Goal: Task Accomplishment & Management: Manage account settings

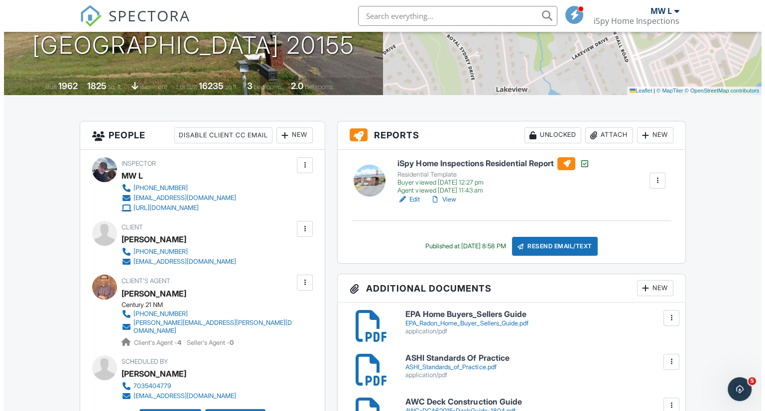
scroll to position [183, 0]
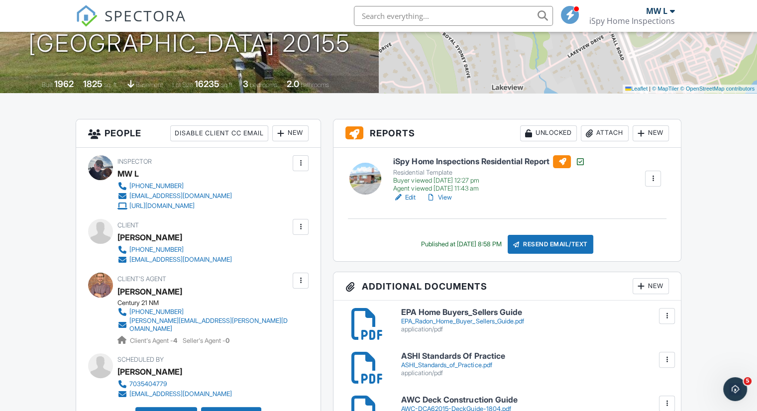
click at [610, 128] on div "Attach" at bounding box center [605, 133] width 48 height 16
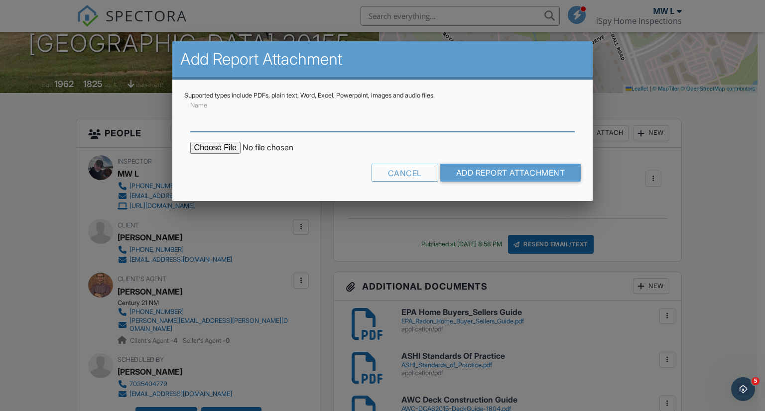
click at [253, 127] on input "Name" at bounding box center [382, 120] width 385 height 24
type input "Radon Test Results (LAB)"
click at [220, 150] on input "file" at bounding box center [274, 148] width 169 height 12
type input "C:\fakepath\092725-1_Lab.pdf"
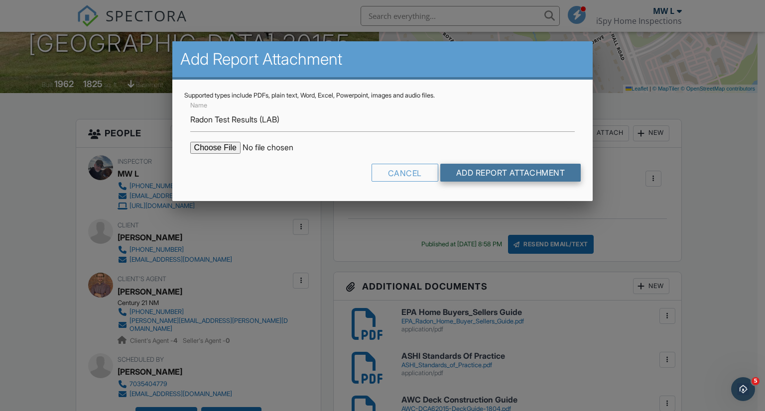
click at [504, 171] on input "Add Report Attachment" at bounding box center [510, 173] width 141 height 18
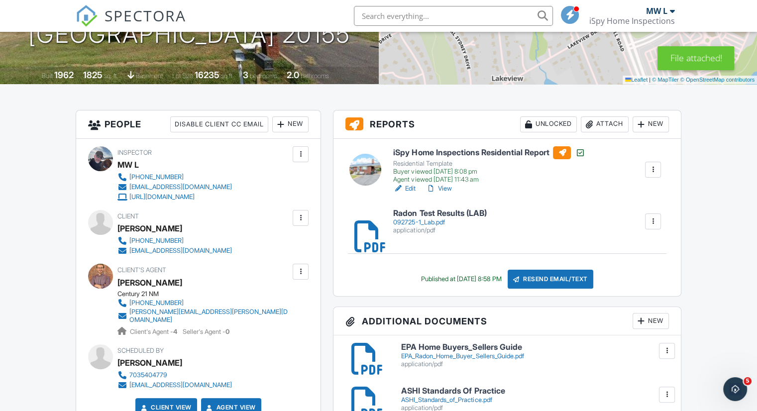
click at [601, 125] on div "Attach" at bounding box center [605, 125] width 48 height 16
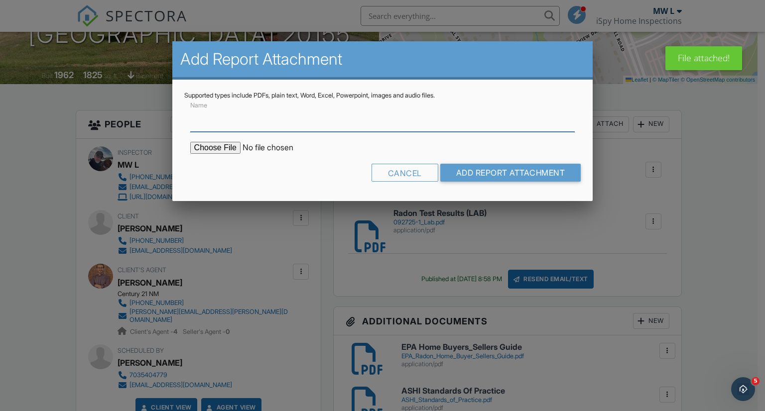
click at [318, 123] on input "Name" at bounding box center [382, 120] width 385 height 24
type input "Radon Test Results (Letter)"
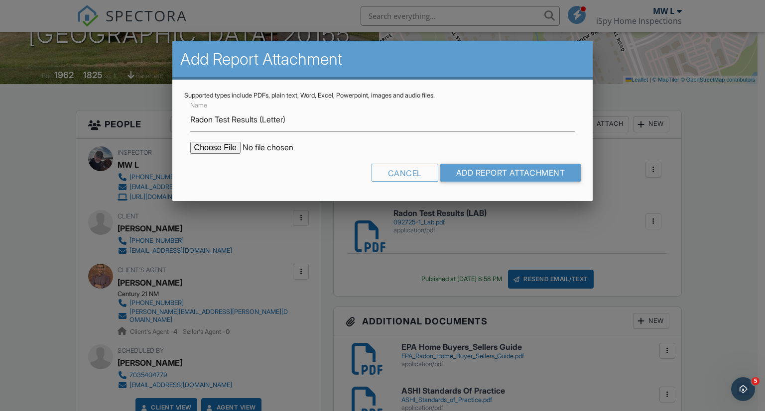
click at [216, 146] on input "file" at bounding box center [274, 148] width 169 height 12
type input "C:\fakepath\092725-1_Letter.pdf"
click at [504, 169] on input "Add Report Attachment" at bounding box center [510, 173] width 141 height 18
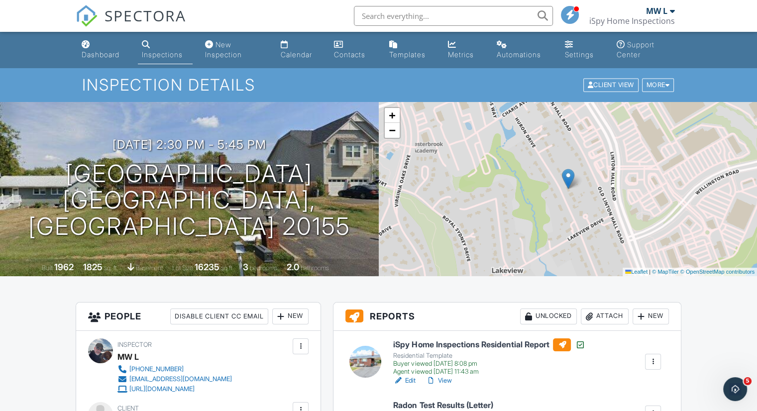
click at [734, 138] on div "+ − Leaflet | © MapTiler © OpenStreetMap contributors" at bounding box center [568, 189] width 379 height 174
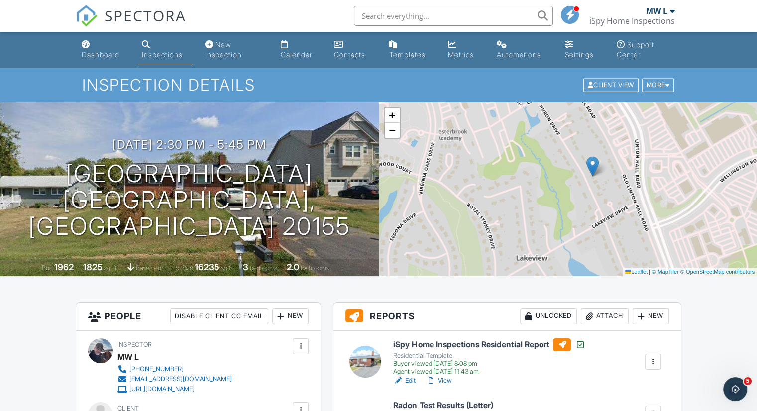
click at [160, 50] on div "Inspections" at bounding box center [162, 54] width 41 height 8
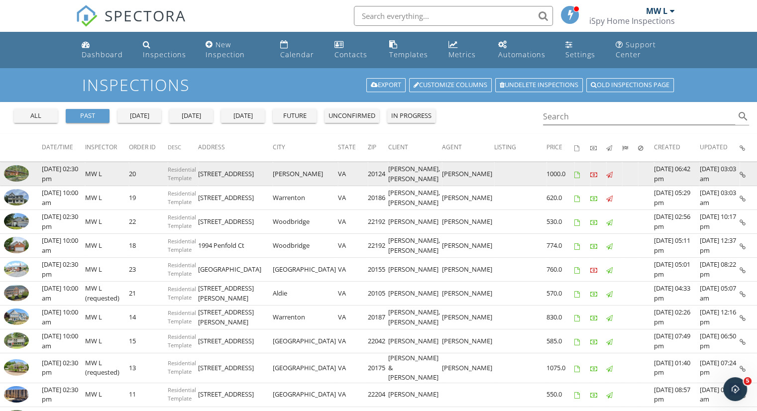
click at [14, 182] on img at bounding box center [16, 173] width 25 height 16
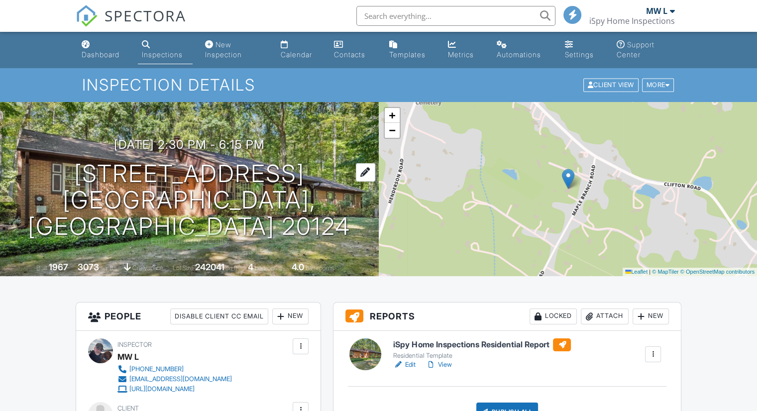
click at [48, 187] on h1 "[STREET_ADDRESS] [GEOGRAPHIC_DATA], [GEOGRAPHIC_DATA] 20124" at bounding box center [189, 200] width 347 height 79
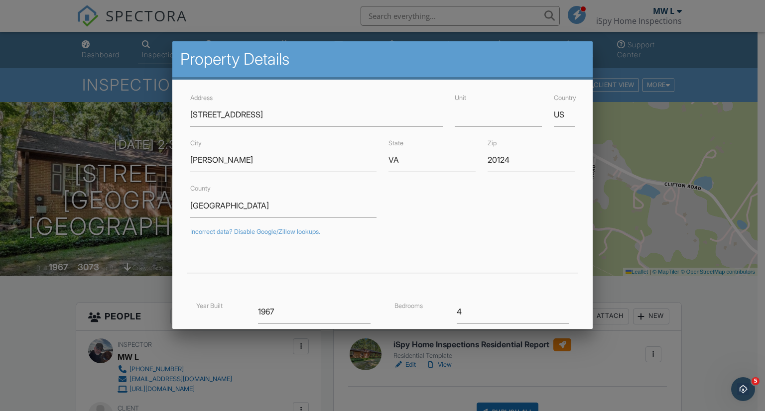
click at [722, 313] on div at bounding box center [382, 207] width 765 height 514
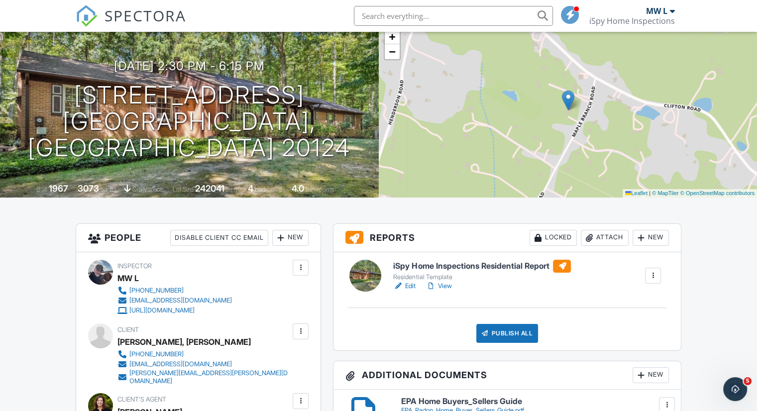
scroll to position [76, 0]
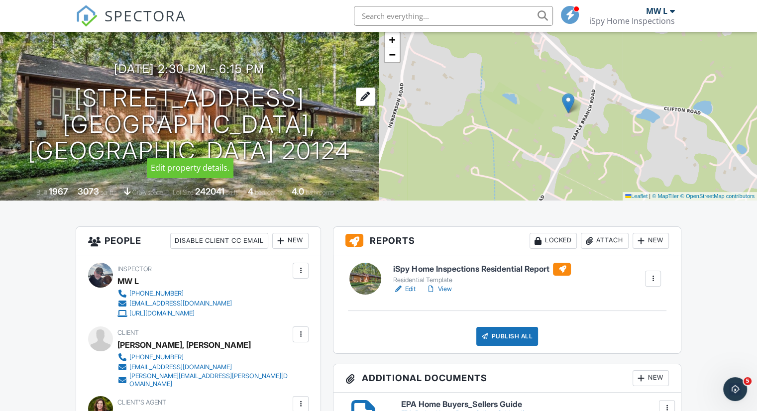
drag, startPoint x: 45, startPoint y: 112, endPoint x: 329, endPoint y: 119, distance: 283.9
click at [329, 119] on h1 "7408 Maple Branch Rd Clifton, VA 20124" at bounding box center [189, 124] width 347 height 79
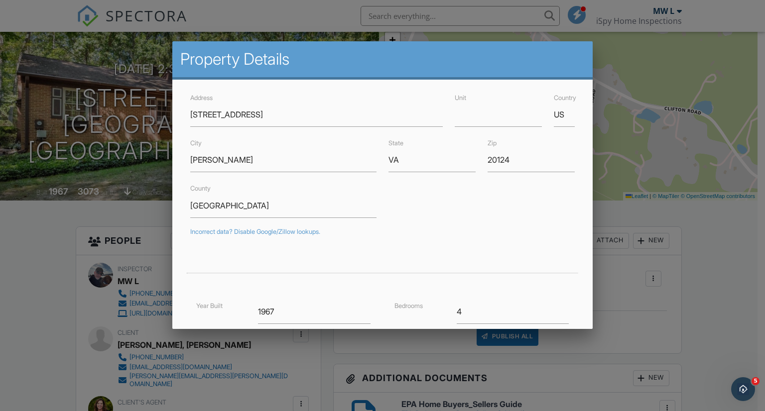
click at [715, 236] on div at bounding box center [382, 207] width 765 height 514
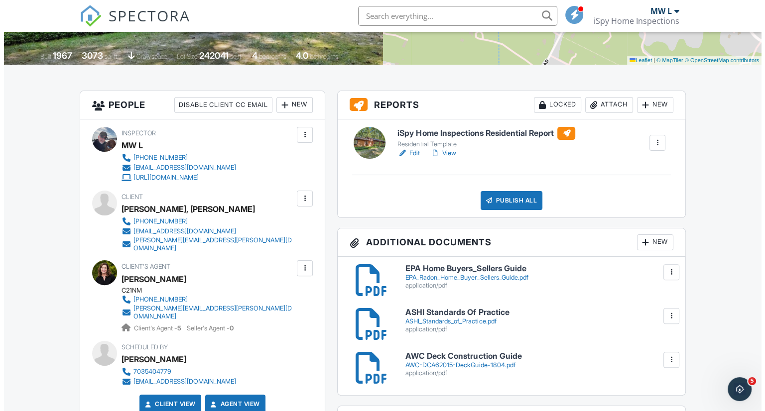
scroll to position [227, 0]
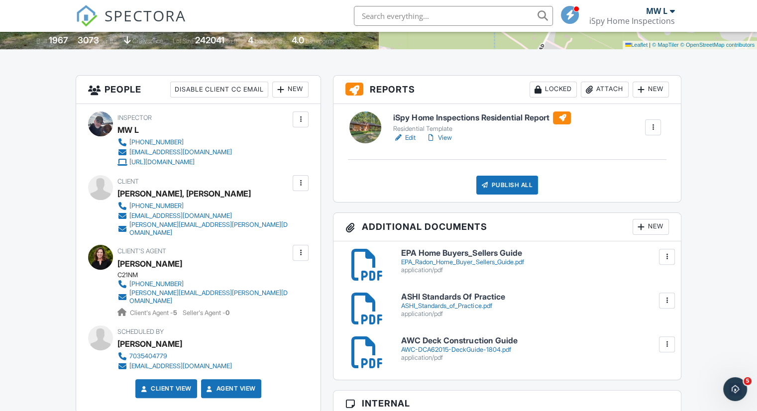
click at [605, 88] on div "Attach" at bounding box center [605, 90] width 48 height 16
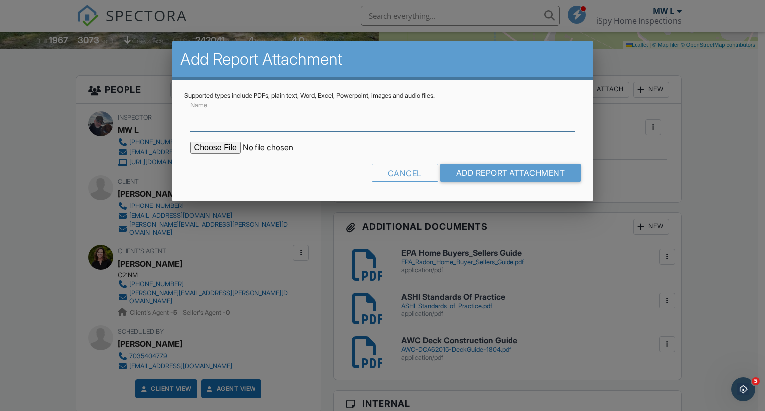
click at [257, 125] on input "Name" at bounding box center [382, 120] width 385 height 24
type input "Radon Test Results (LAB)"
click at [217, 148] on input "file" at bounding box center [274, 148] width 169 height 12
type input "C:\fakepath\092725-2_Lab.pdf"
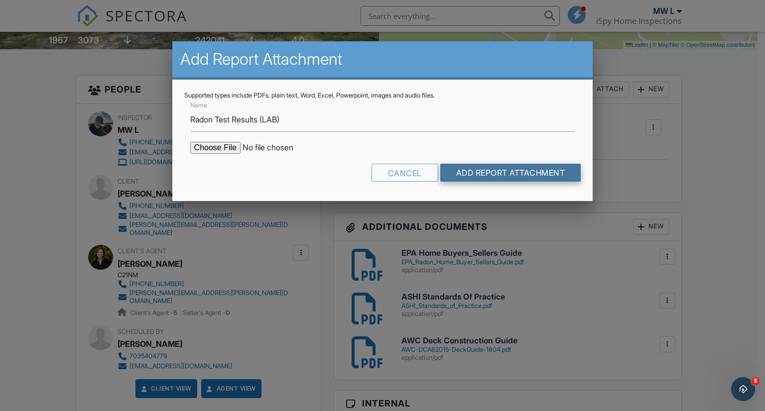
click at [492, 169] on input "Add Report Attachment" at bounding box center [510, 173] width 141 height 18
click at [0, 0] on div at bounding box center [0, 0] width 0 height 0
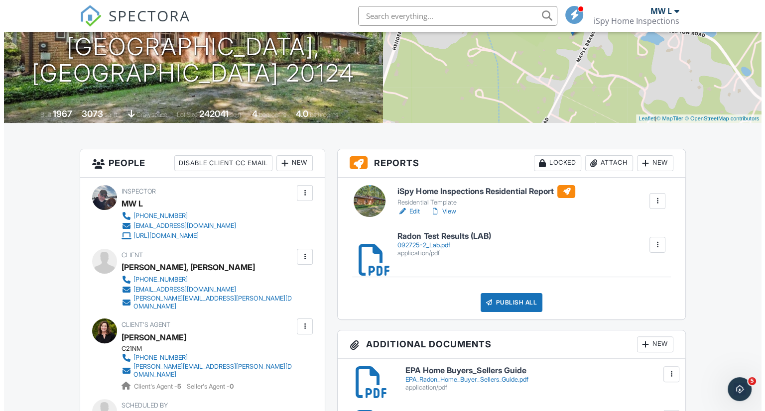
scroll to position [155, 0]
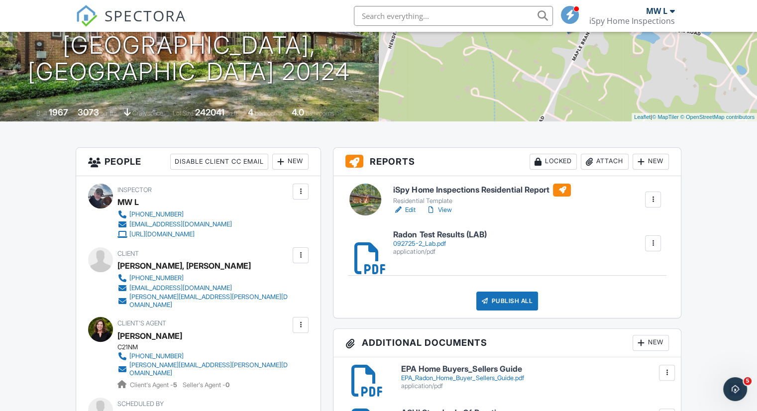
click at [612, 160] on div "Attach" at bounding box center [605, 162] width 48 height 16
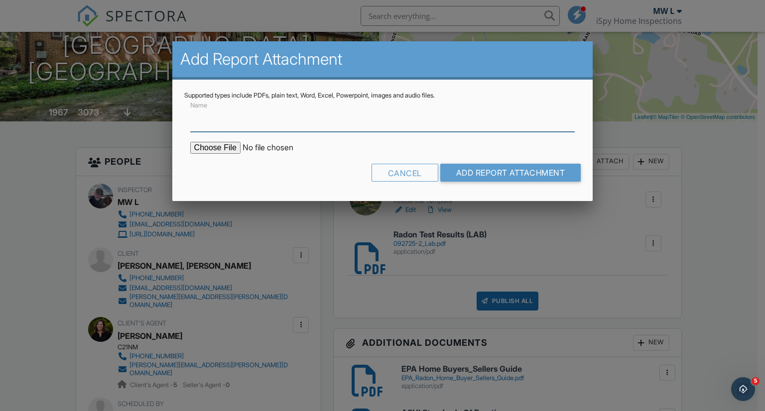
click at [274, 123] on input "Name" at bounding box center [382, 120] width 385 height 24
type input "Radon Test Results (Letter)"
click at [217, 145] on input "file" at bounding box center [274, 148] width 169 height 12
type input "C:\fakepath\092725-2_Letter.pdf"
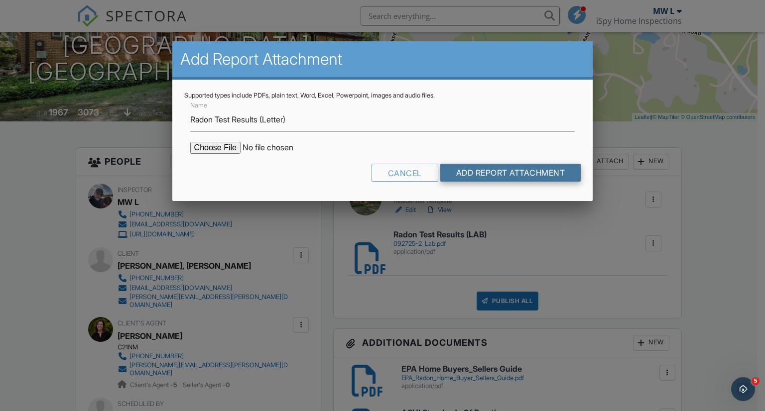
click at [514, 171] on input "Add Report Attachment" at bounding box center [510, 173] width 141 height 18
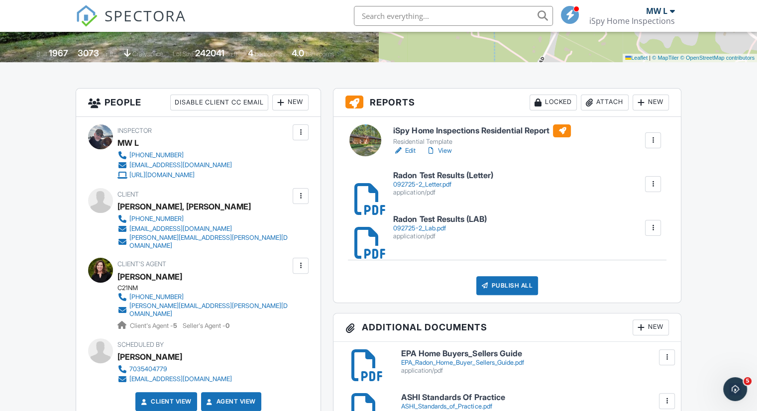
scroll to position [218, 0]
